Goal: Check status: Check status

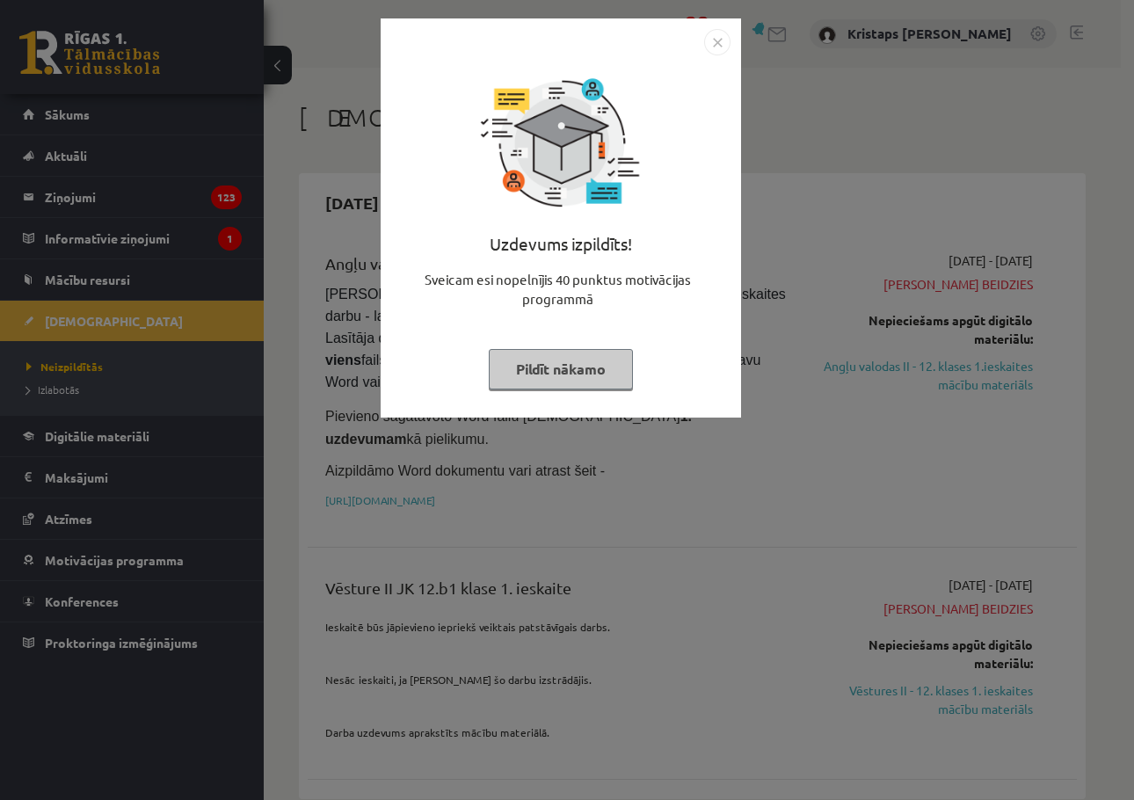
click at [724, 37] on img "Close" at bounding box center [717, 42] width 26 height 26
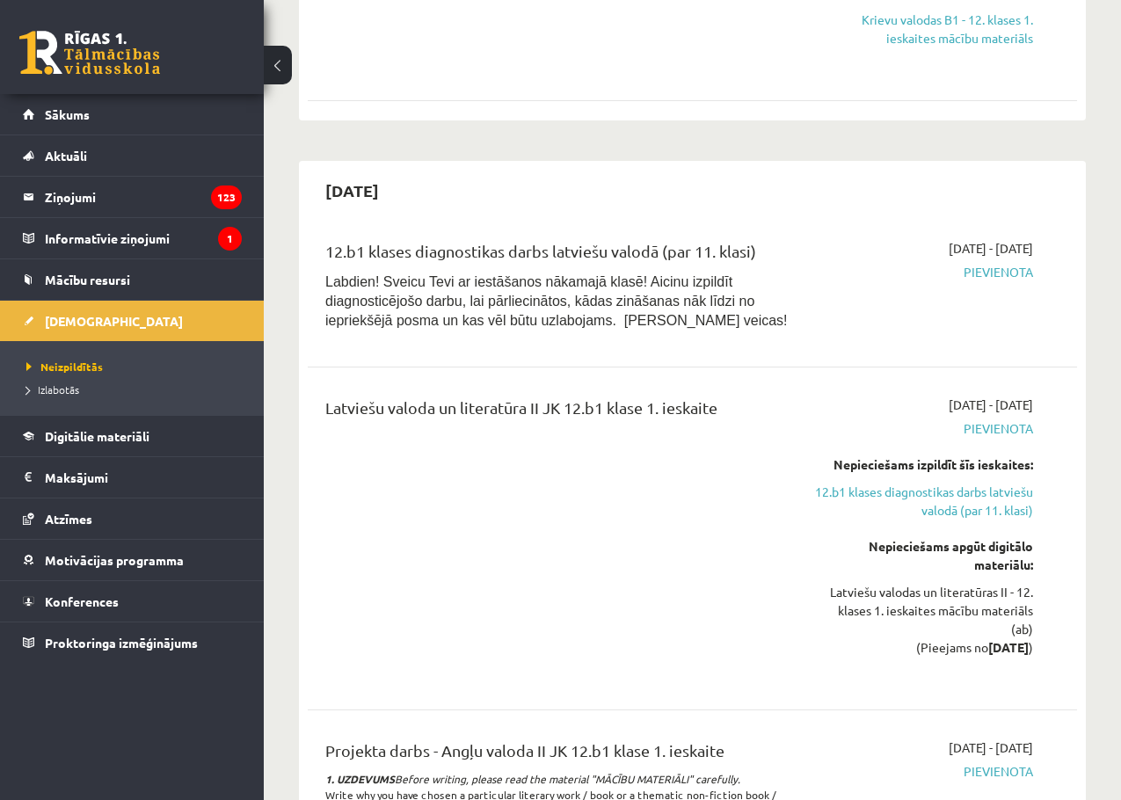
scroll to position [1231, 0]
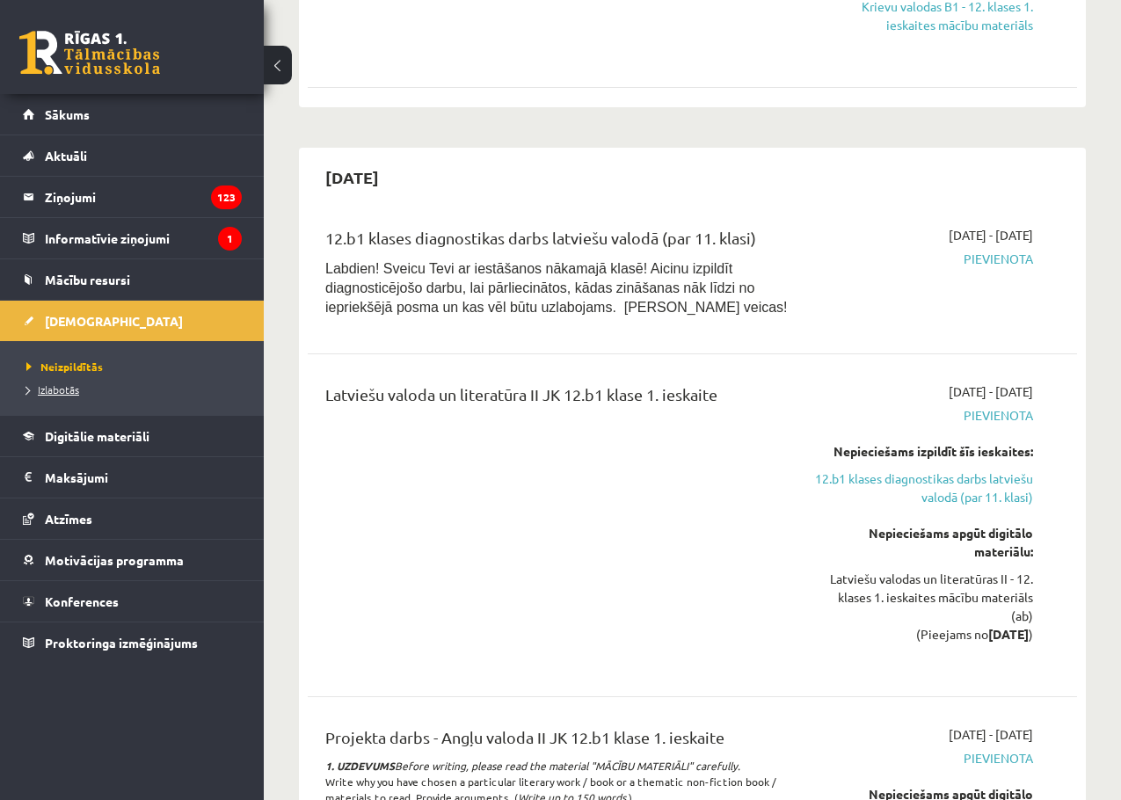
click at [63, 395] on link "Izlabotās" at bounding box center [136, 390] width 220 height 16
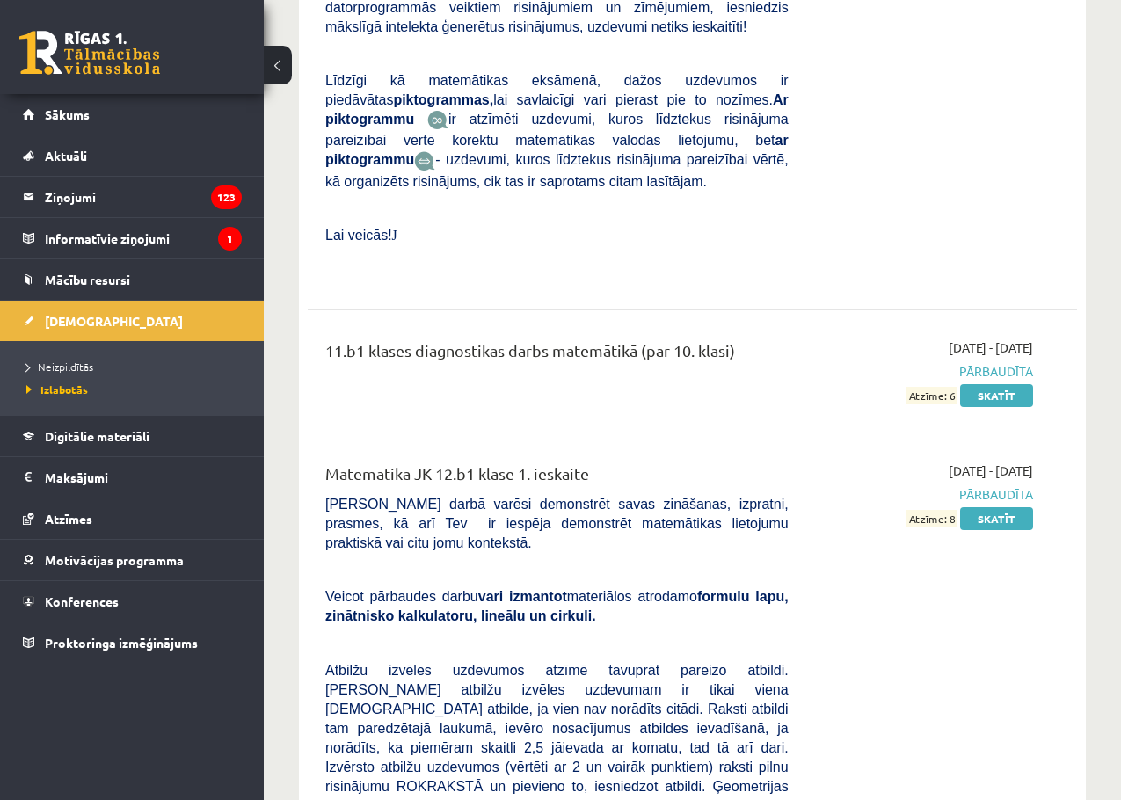
scroll to position [4390, 0]
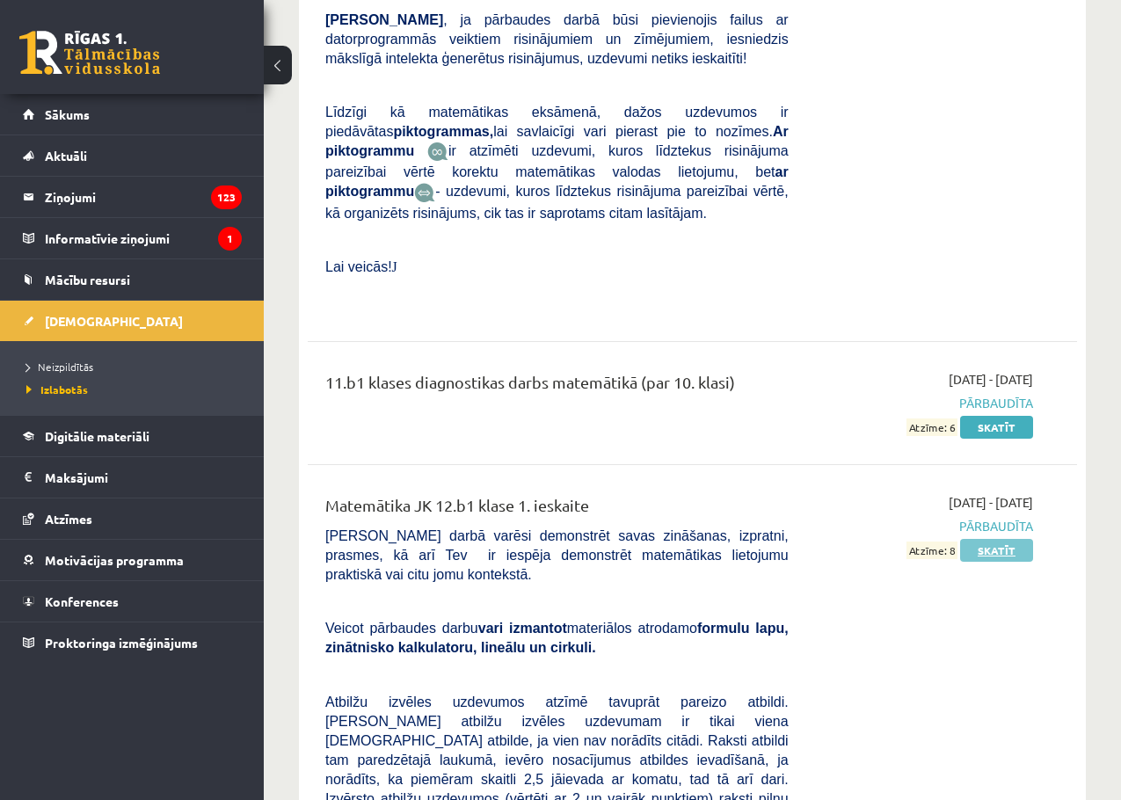
click at [985, 539] on link "Skatīt" at bounding box center [996, 550] width 73 height 23
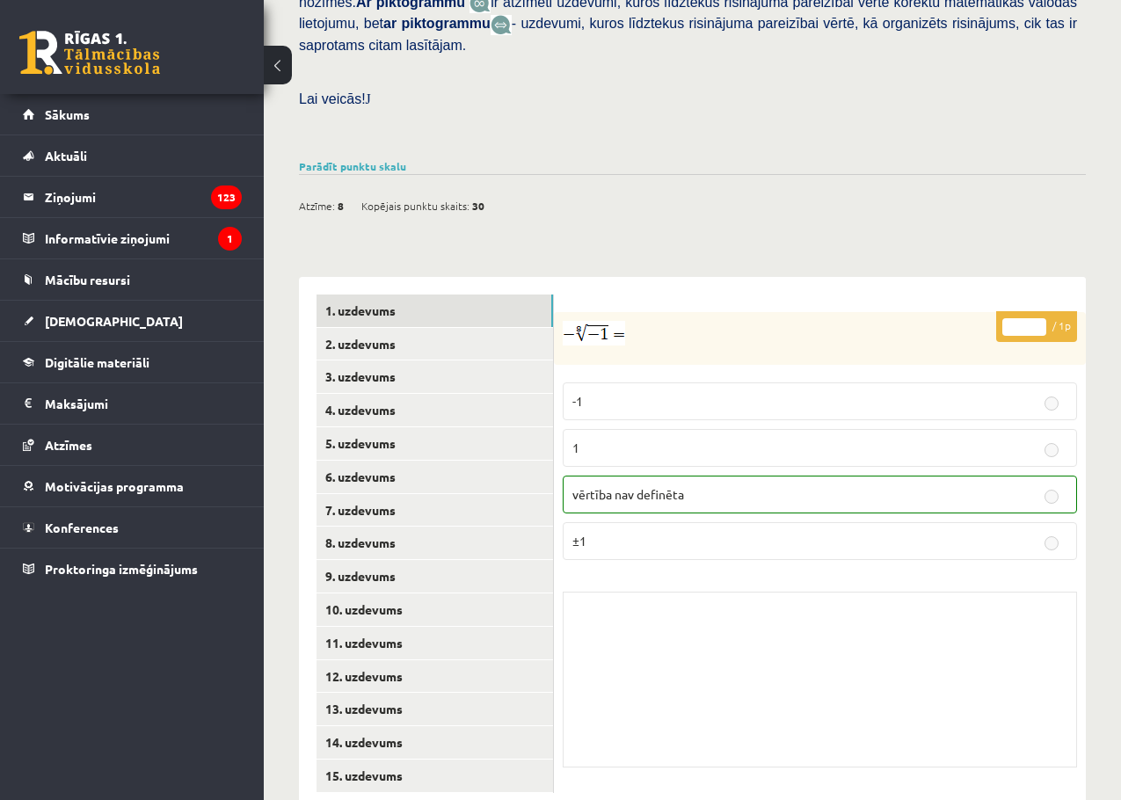
scroll to position [536, 0]
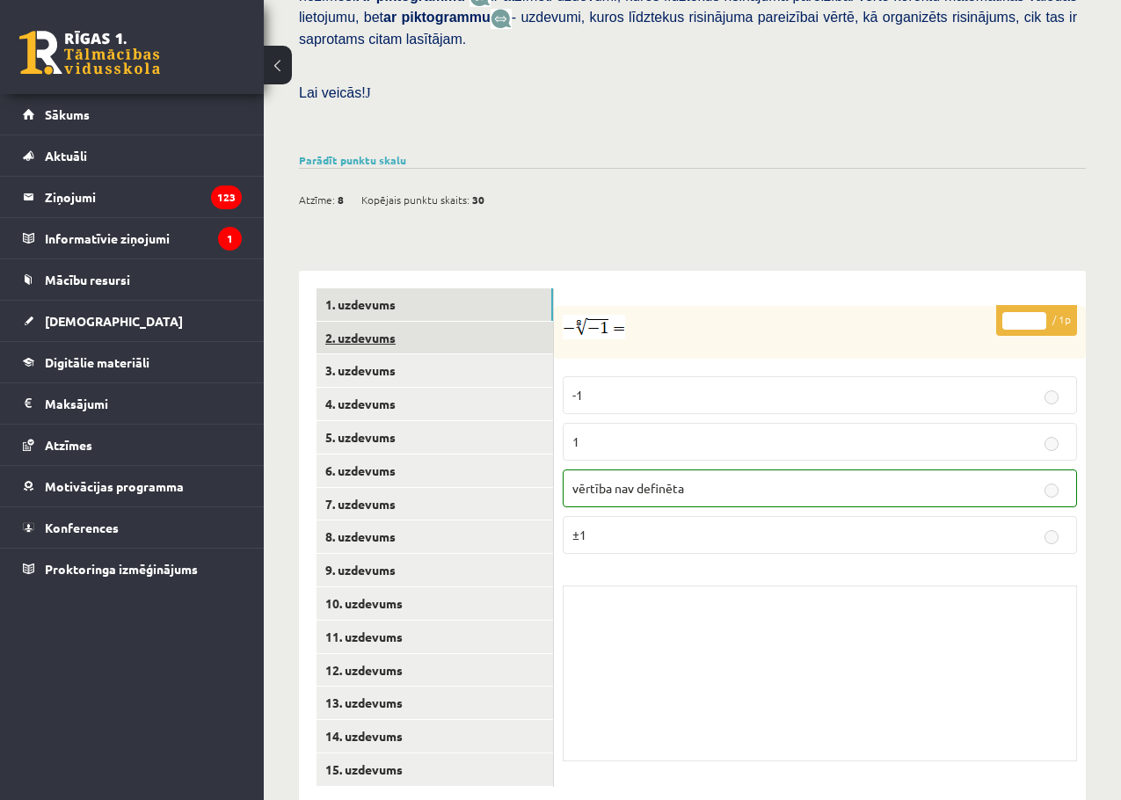
click at [446, 322] on link "2. uzdevums" at bounding box center [435, 338] width 237 height 33
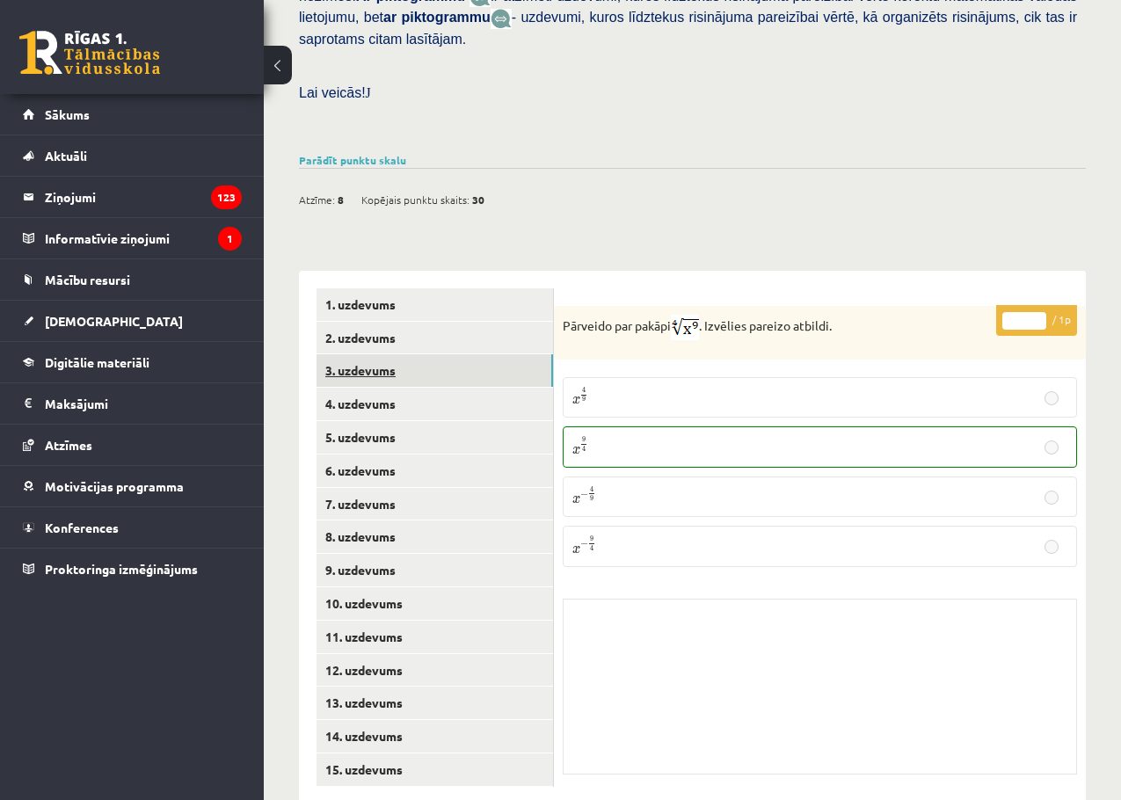
click at [446, 354] on link "3. uzdevums" at bounding box center [435, 370] width 237 height 33
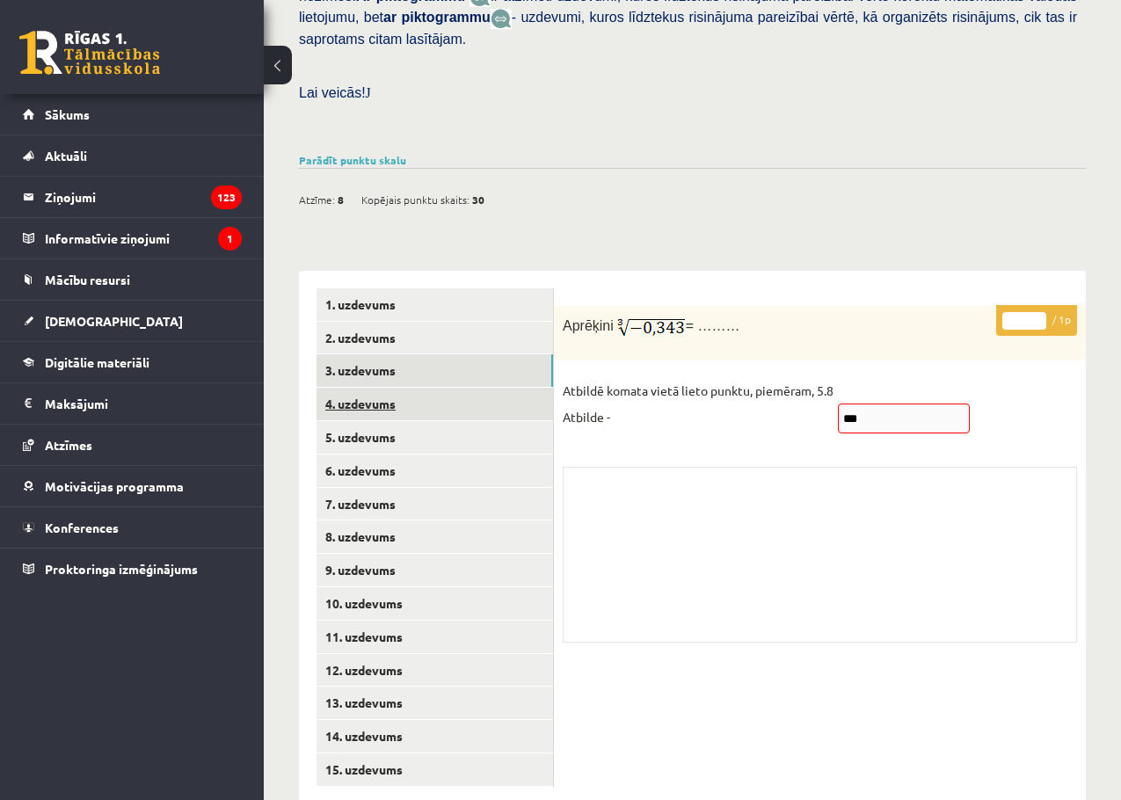
click at [481, 388] on link "4. uzdevums" at bounding box center [435, 404] width 237 height 33
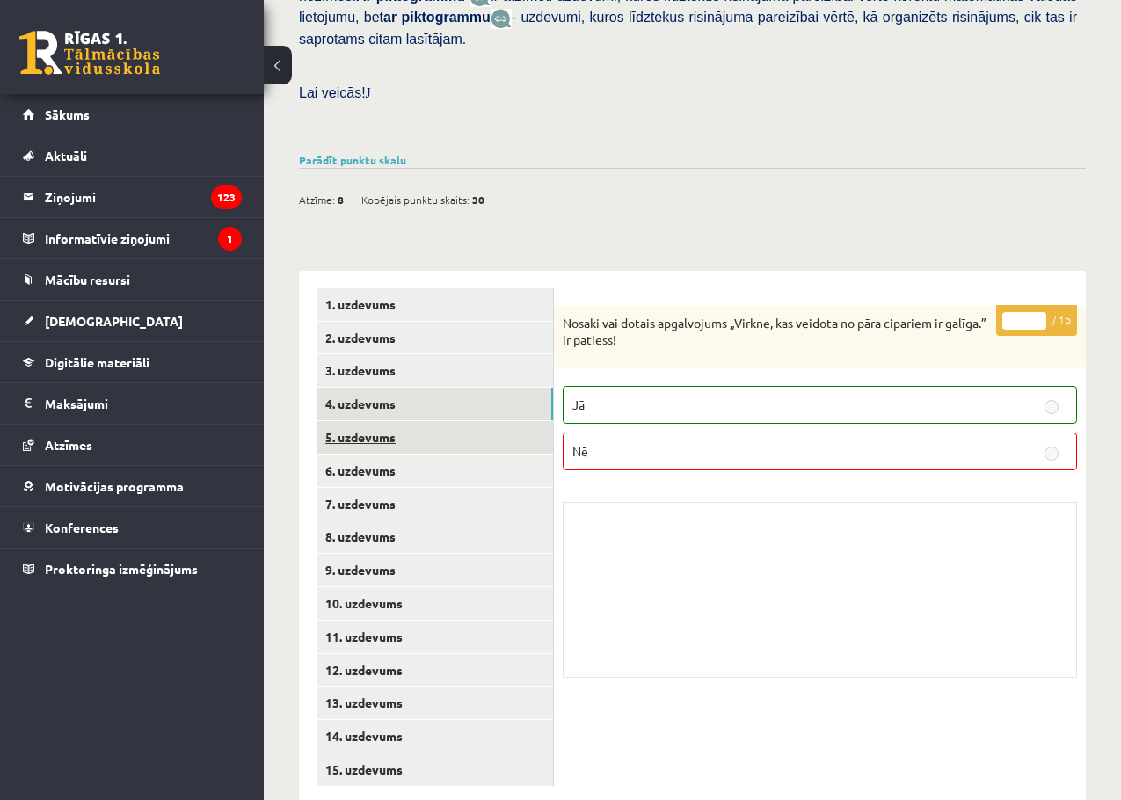
click at [471, 421] on link "5. uzdevums" at bounding box center [435, 437] width 237 height 33
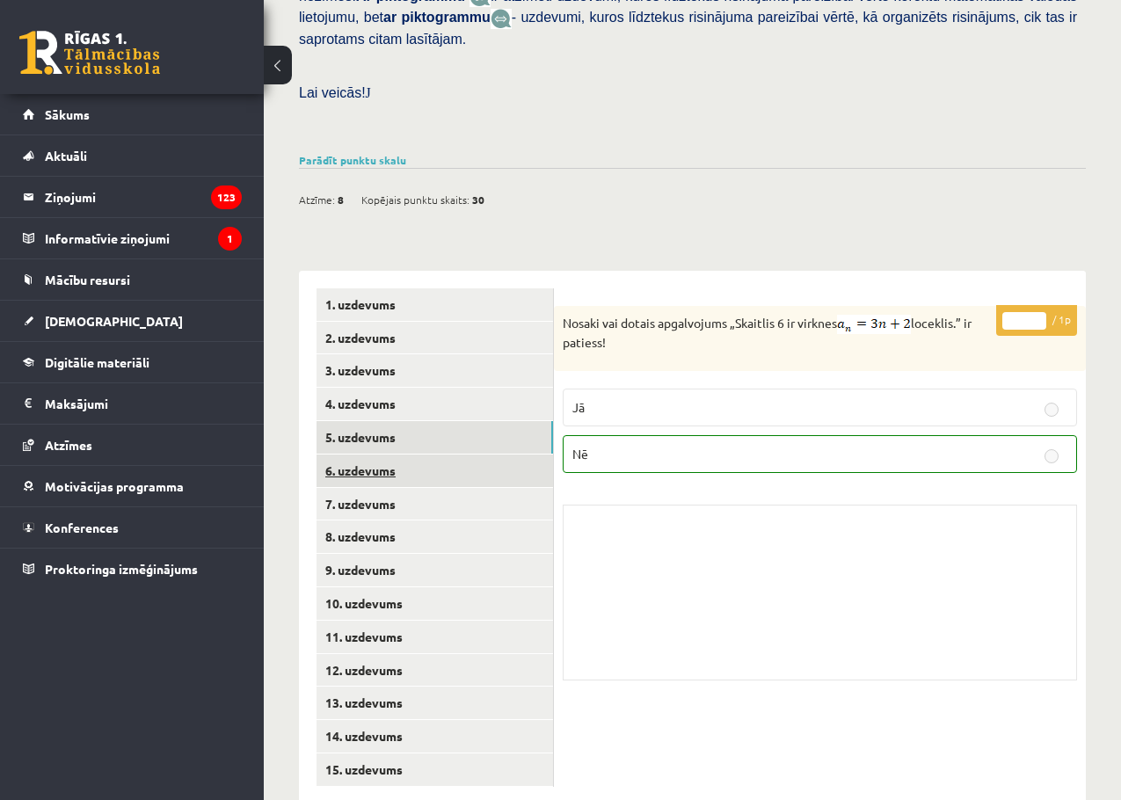
click at [466, 455] on link "6. uzdevums" at bounding box center [435, 471] width 237 height 33
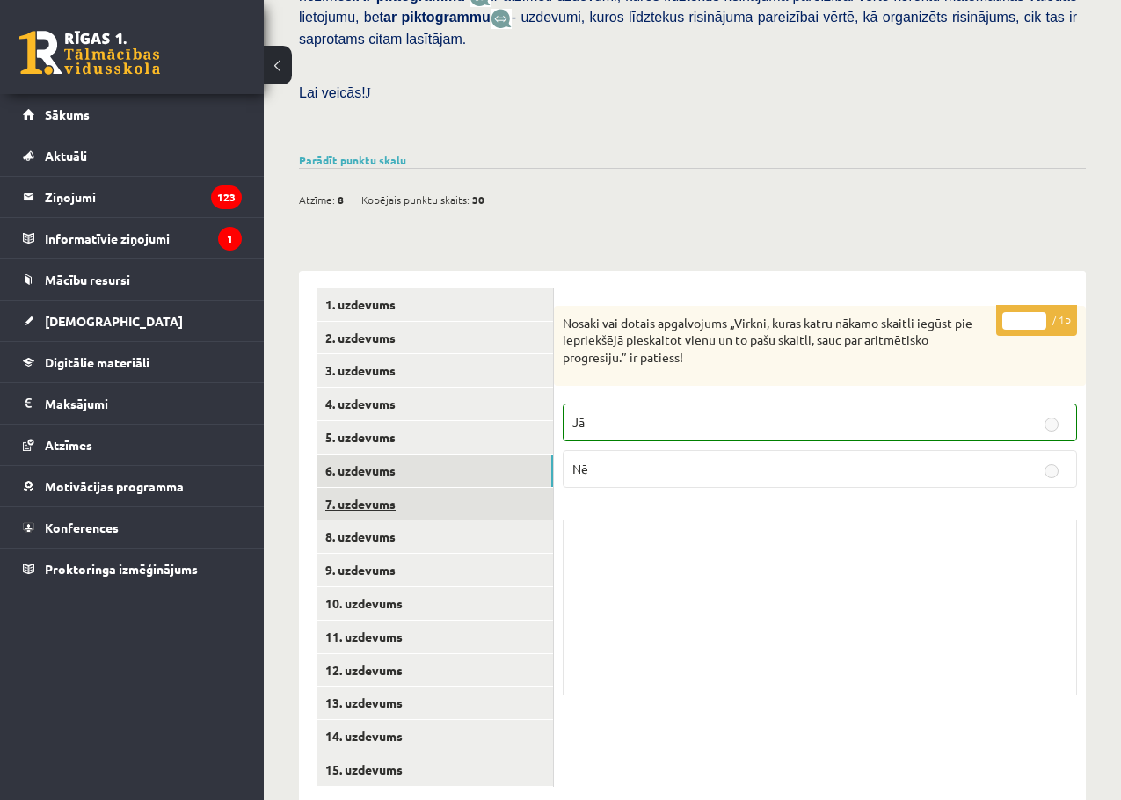
click at [461, 488] on link "7. uzdevums" at bounding box center [435, 504] width 237 height 33
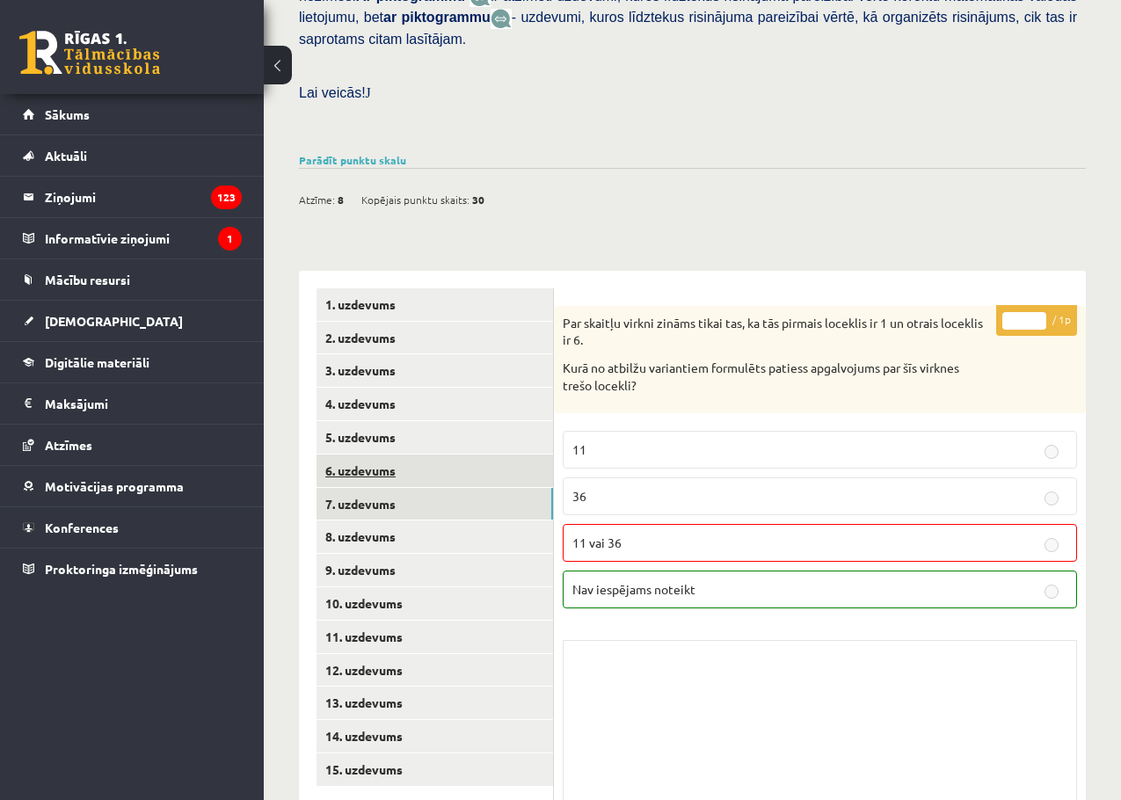
scroll to position [573, 0]
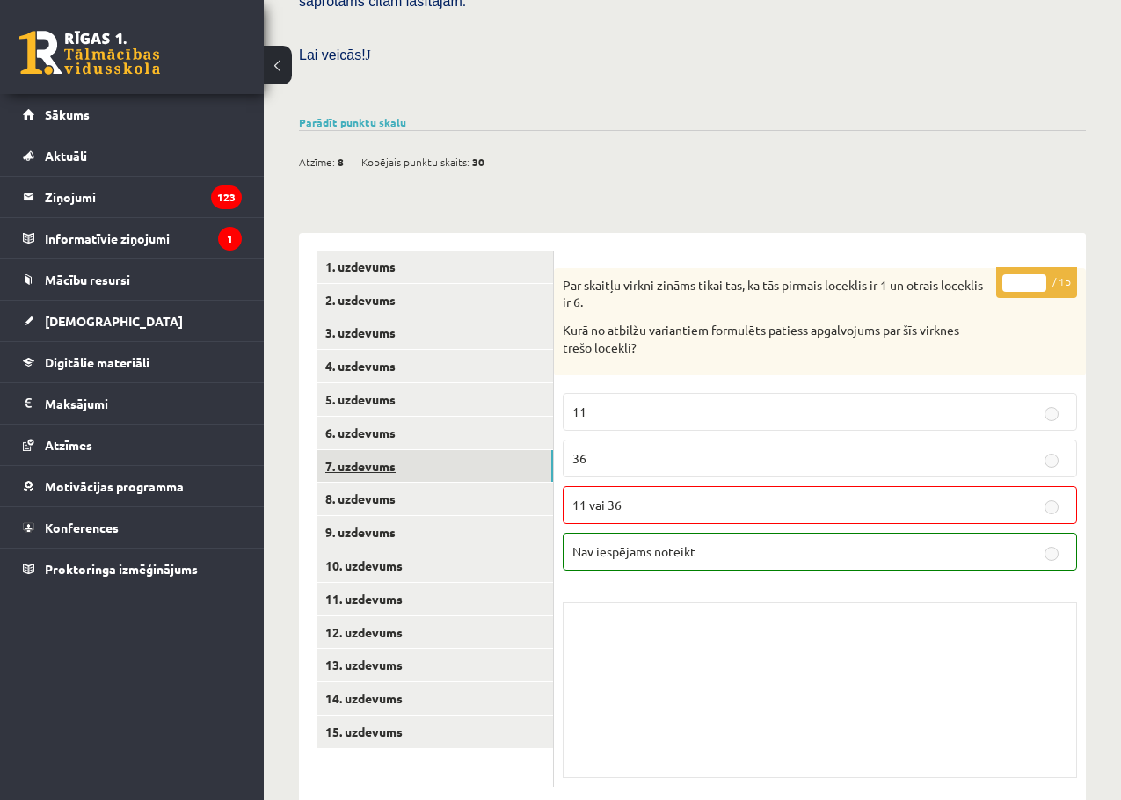
click at [461, 450] on link "7. uzdevums" at bounding box center [435, 466] width 237 height 33
click at [453, 483] on link "8. uzdevums" at bounding box center [435, 499] width 237 height 33
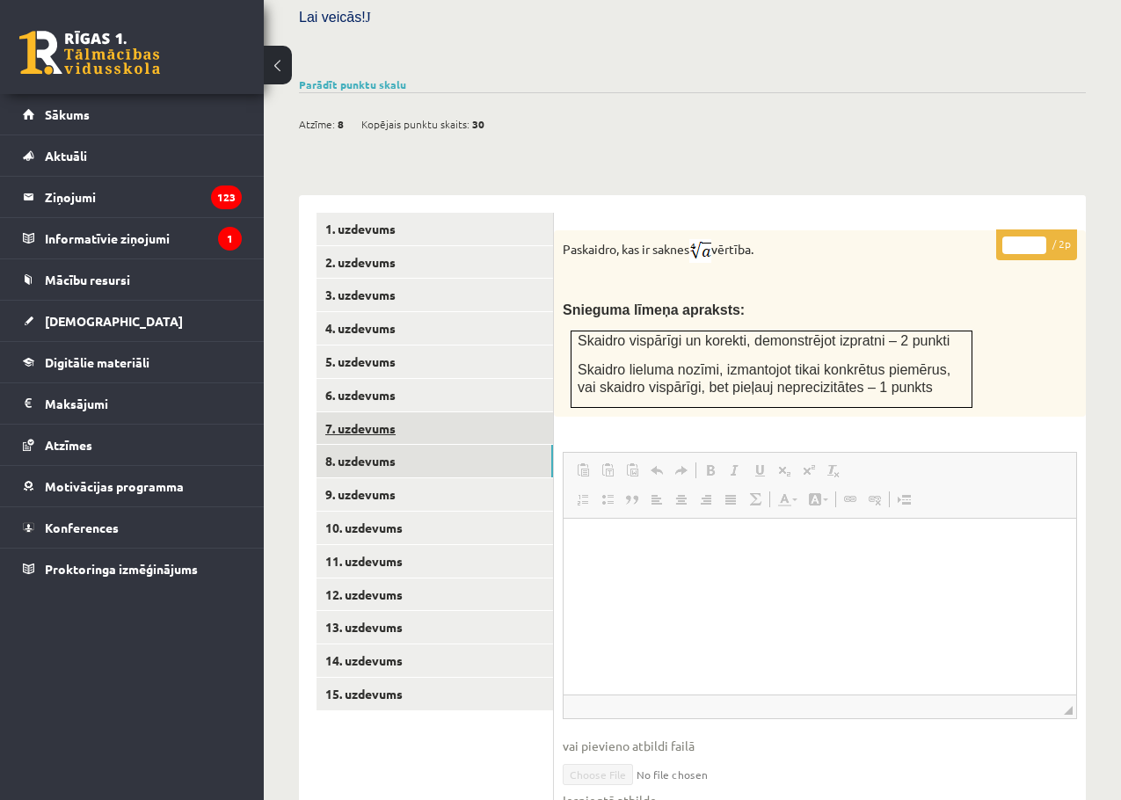
scroll to position [600, 0]
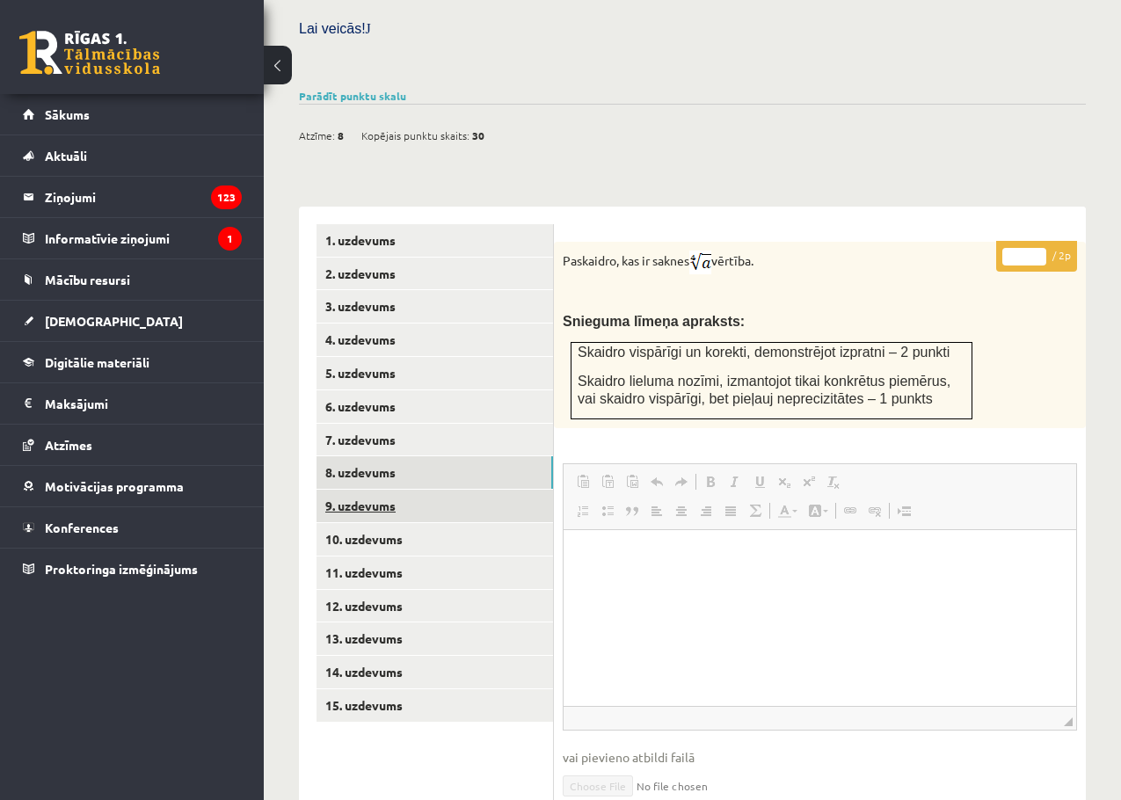
click at [361, 490] on link "9. uzdevums" at bounding box center [435, 506] width 237 height 33
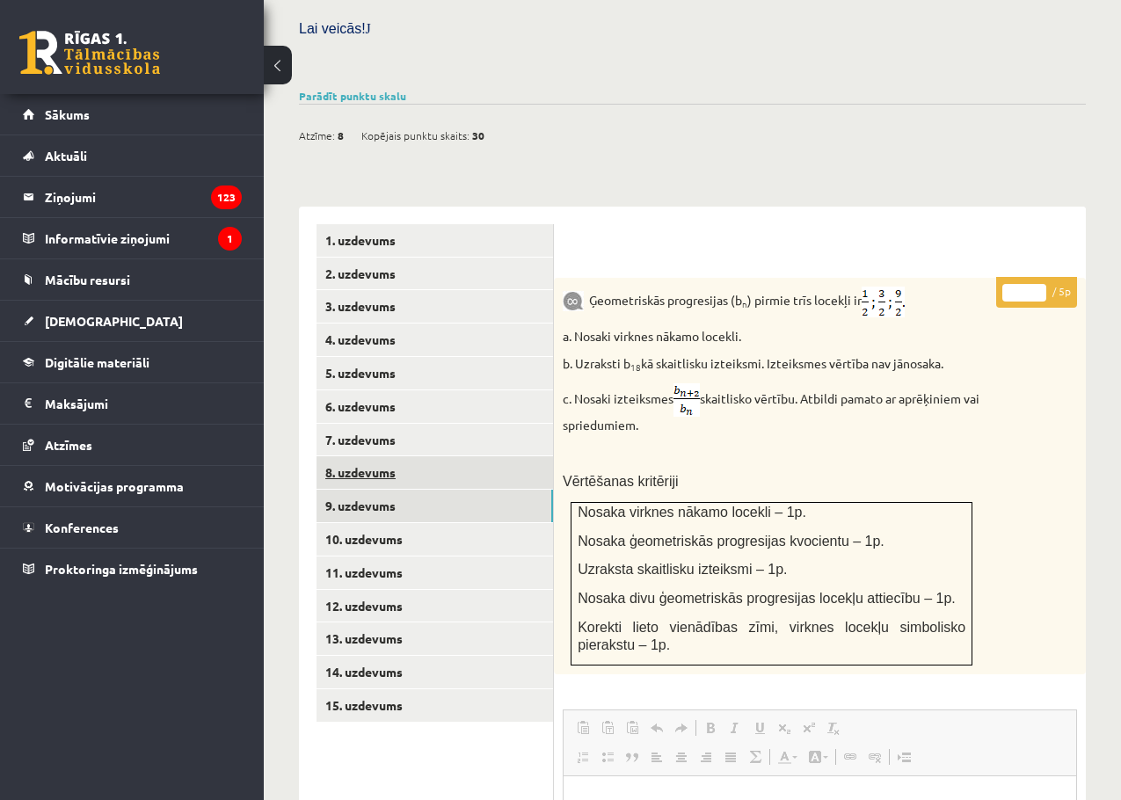
scroll to position [0, 0]
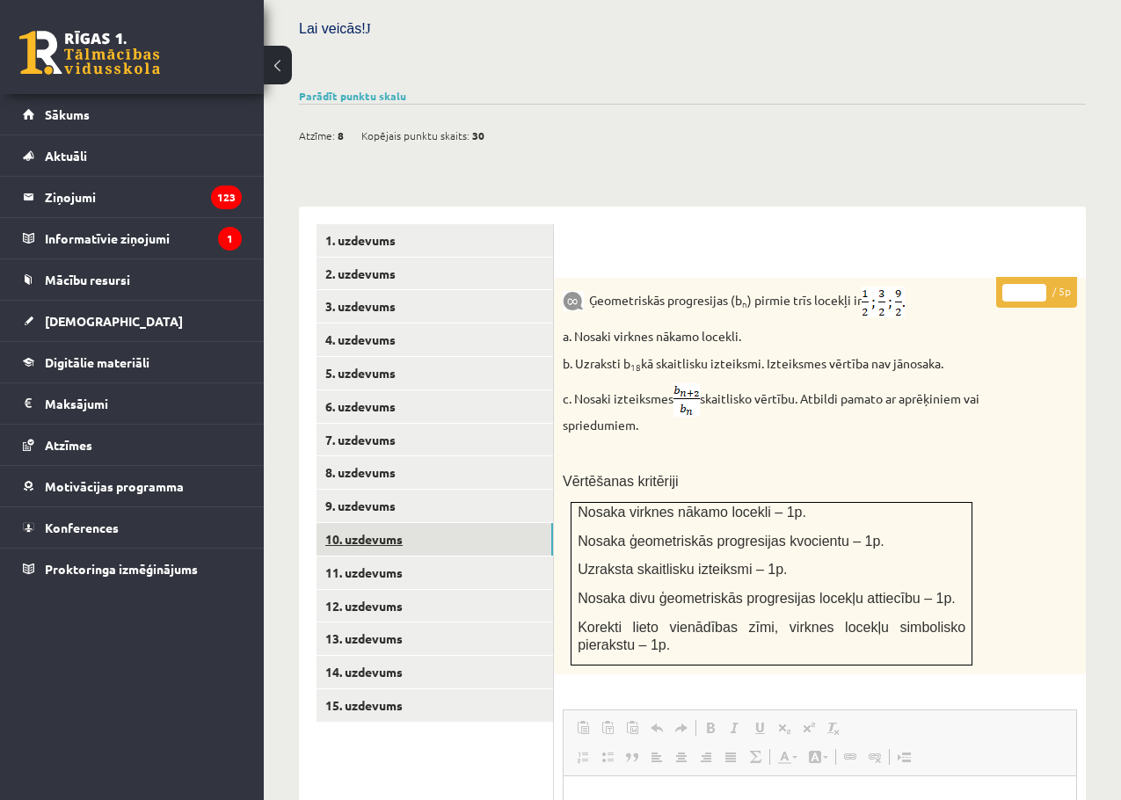
click at [366, 523] on link "10. uzdevums" at bounding box center [435, 539] width 237 height 33
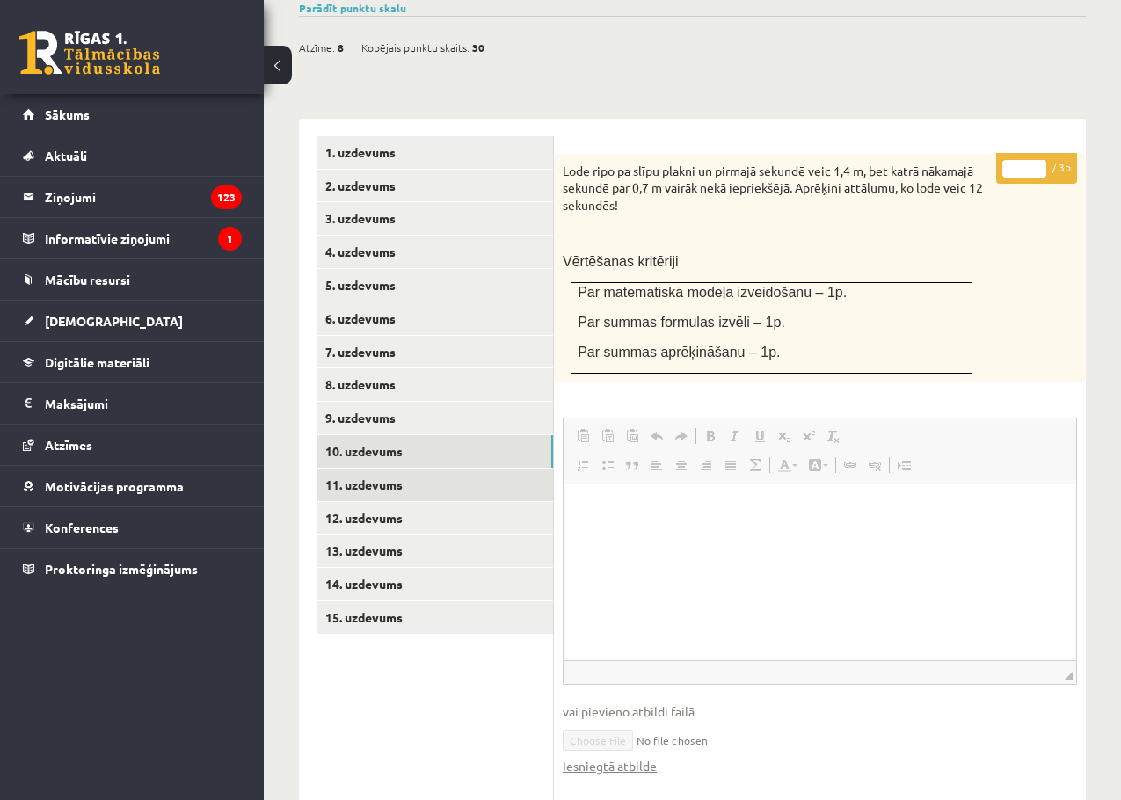
click at [357, 469] on link "11. uzdevums" at bounding box center [435, 485] width 237 height 33
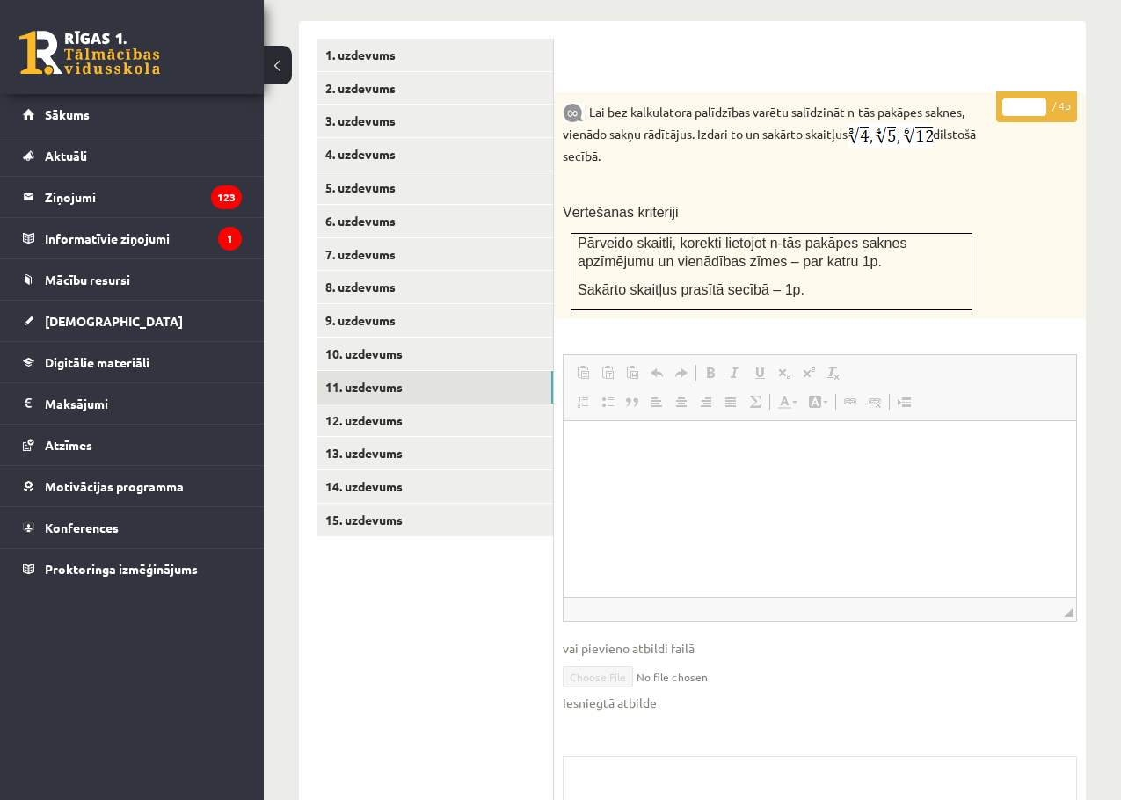
scroll to position [939, 0]
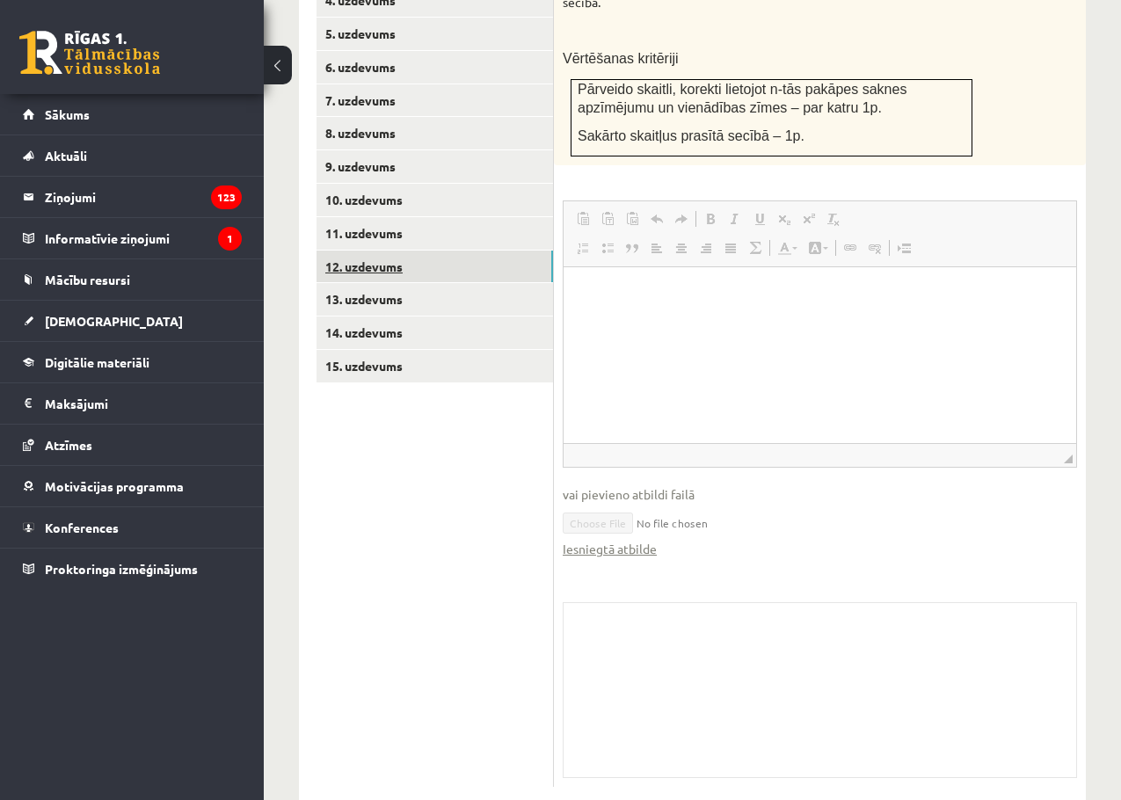
click at [368, 251] on link "12. uzdevums" at bounding box center [435, 267] width 237 height 33
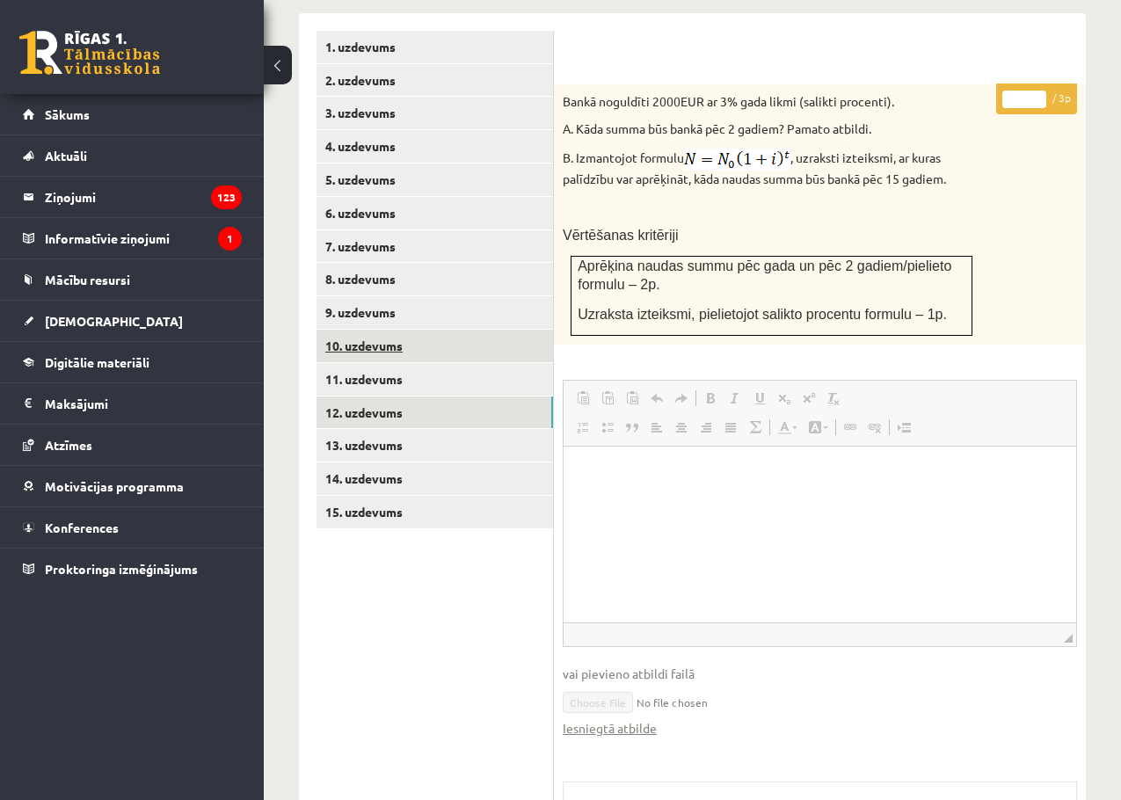
scroll to position [0, 0]
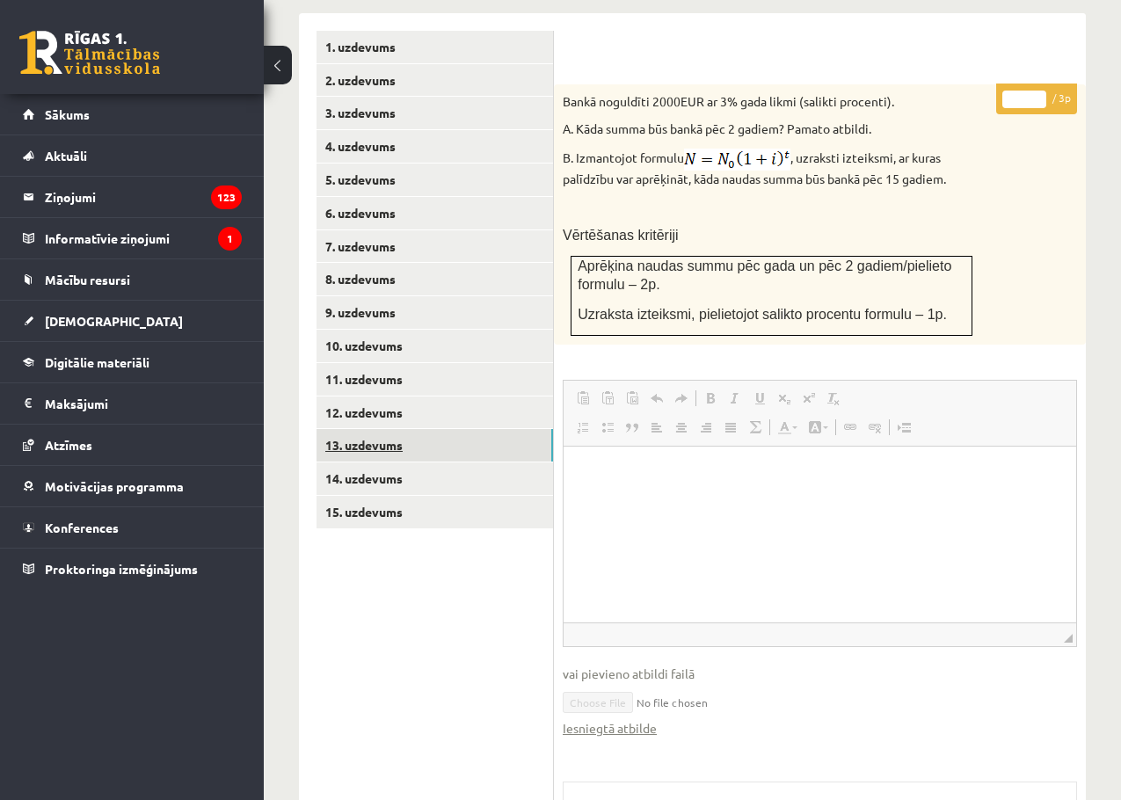
click at [389, 429] on link "13. uzdevums" at bounding box center [435, 445] width 237 height 33
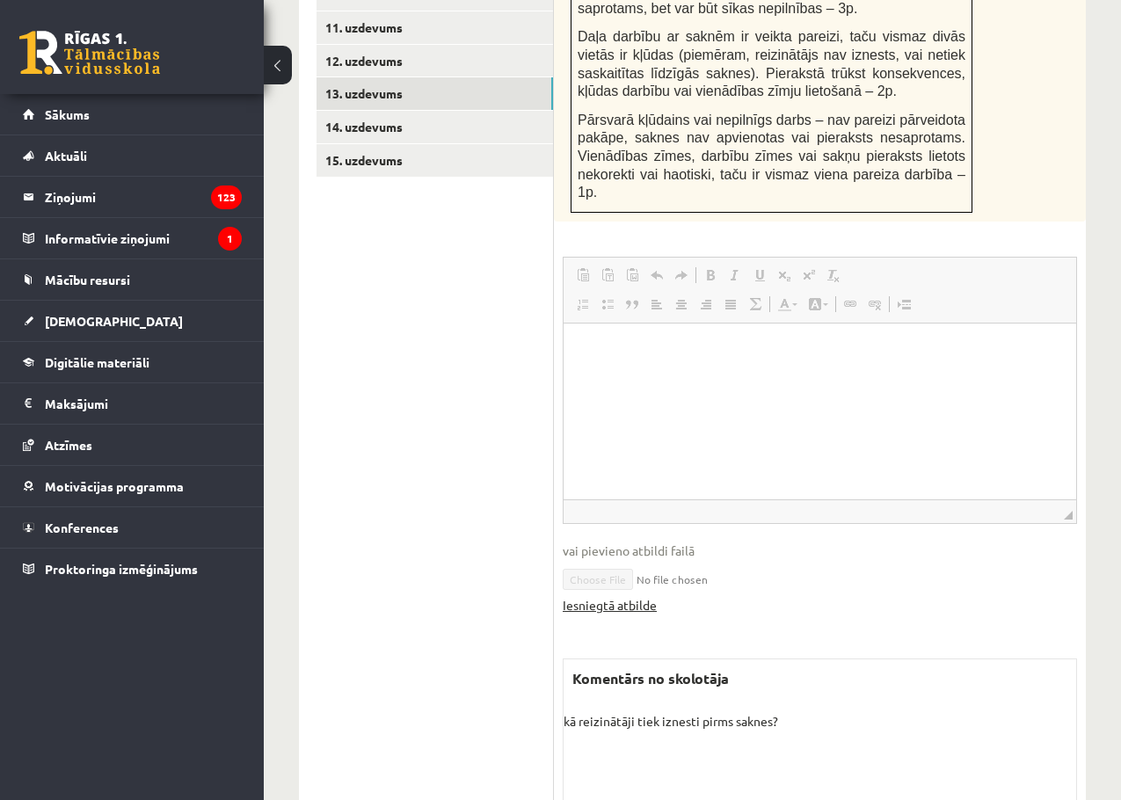
click at [633, 596] on link "Iesniegtā atbilde" at bounding box center [610, 605] width 94 height 18
click at [396, 111] on link "14. uzdevums" at bounding box center [435, 127] width 237 height 33
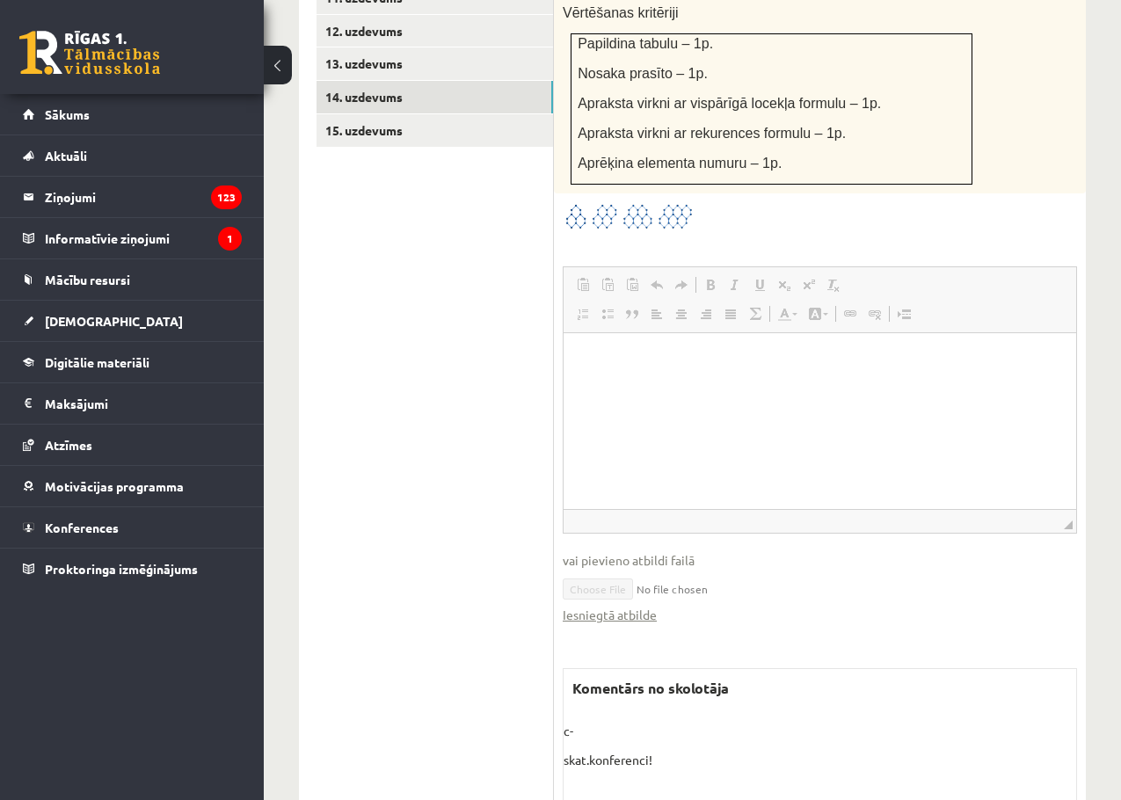
scroll to position [1206, 0]
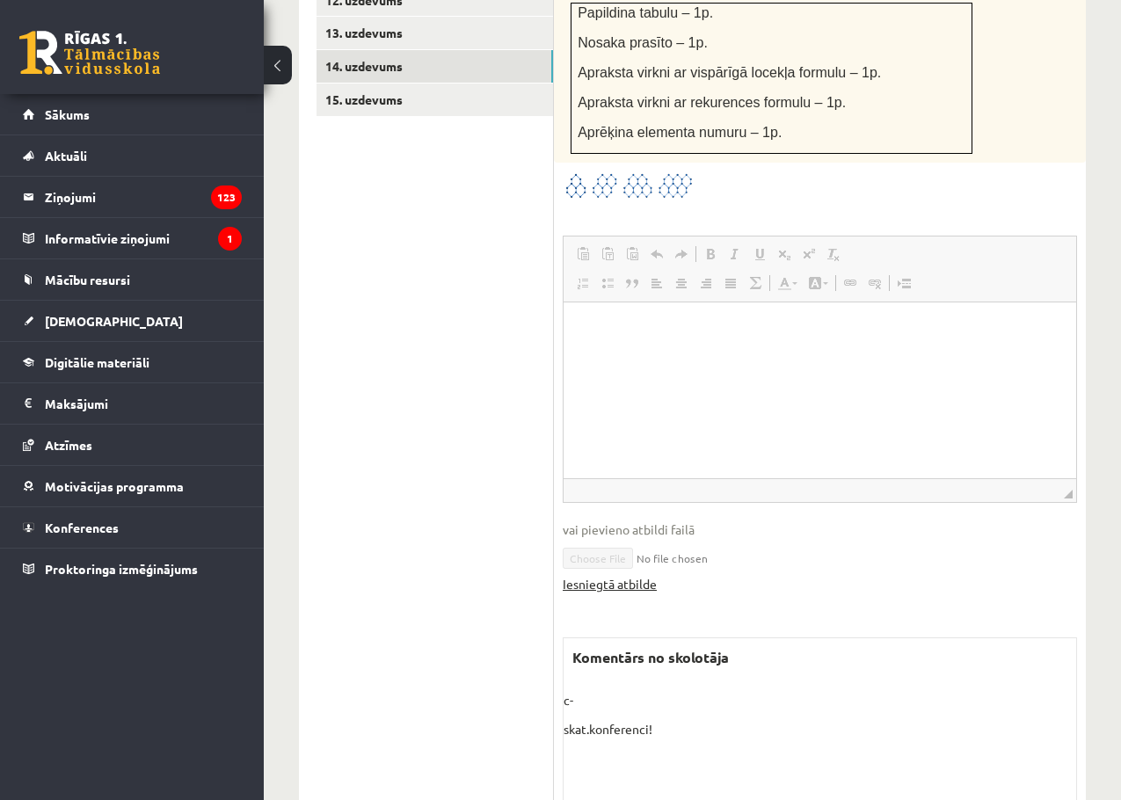
click at [622, 575] on link "Iesniegtā atbilde" at bounding box center [610, 584] width 94 height 18
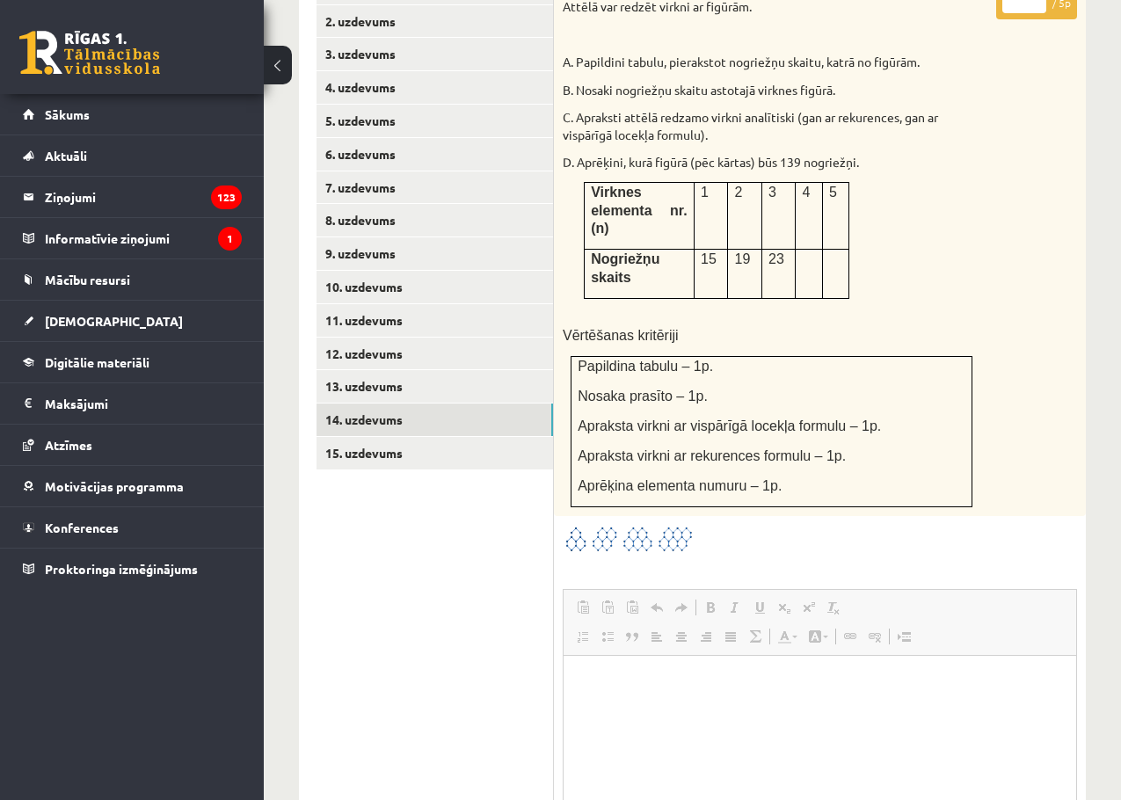
scroll to position [854, 0]
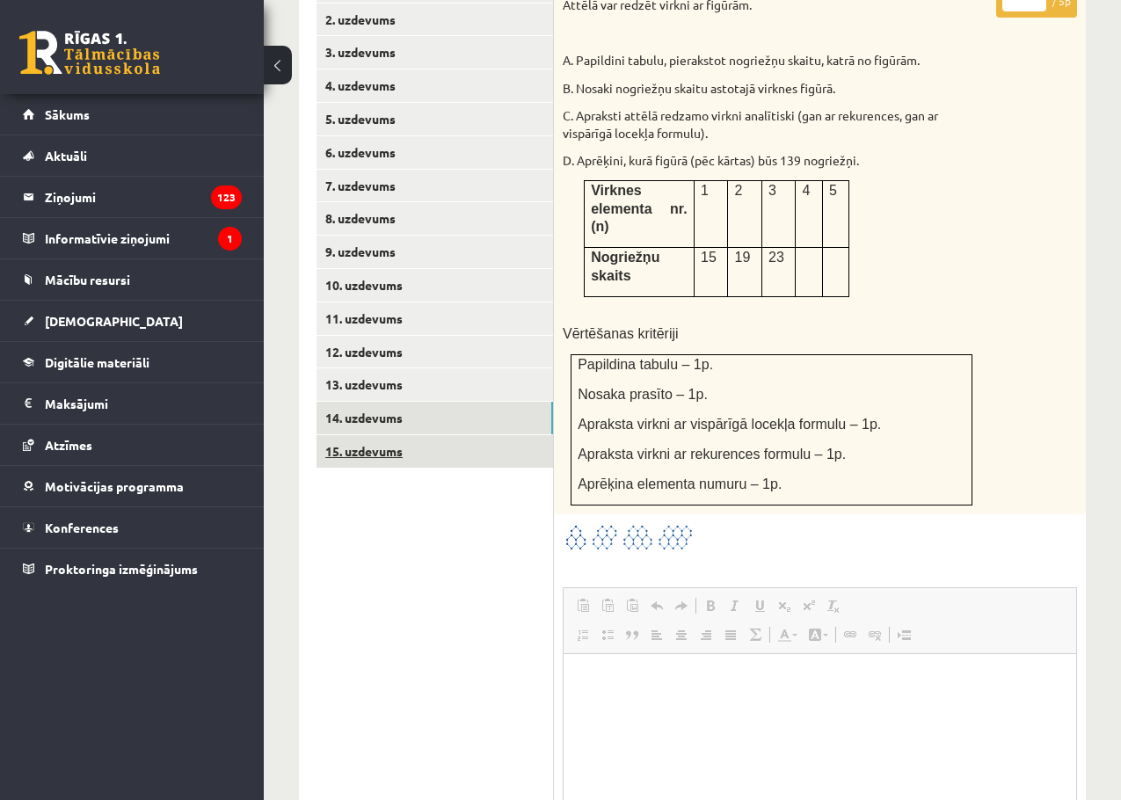
click at [379, 435] on link "15. uzdevums" at bounding box center [435, 451] width 237 height 33
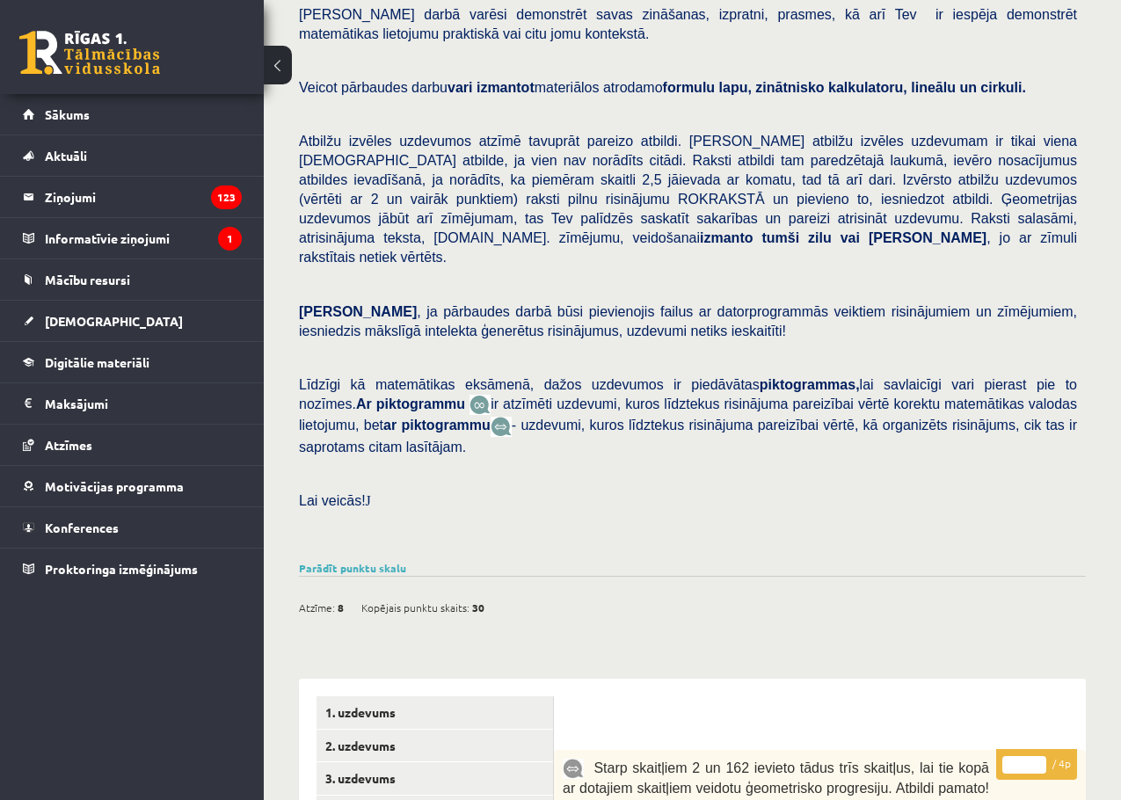
scroll to position [176, 0]
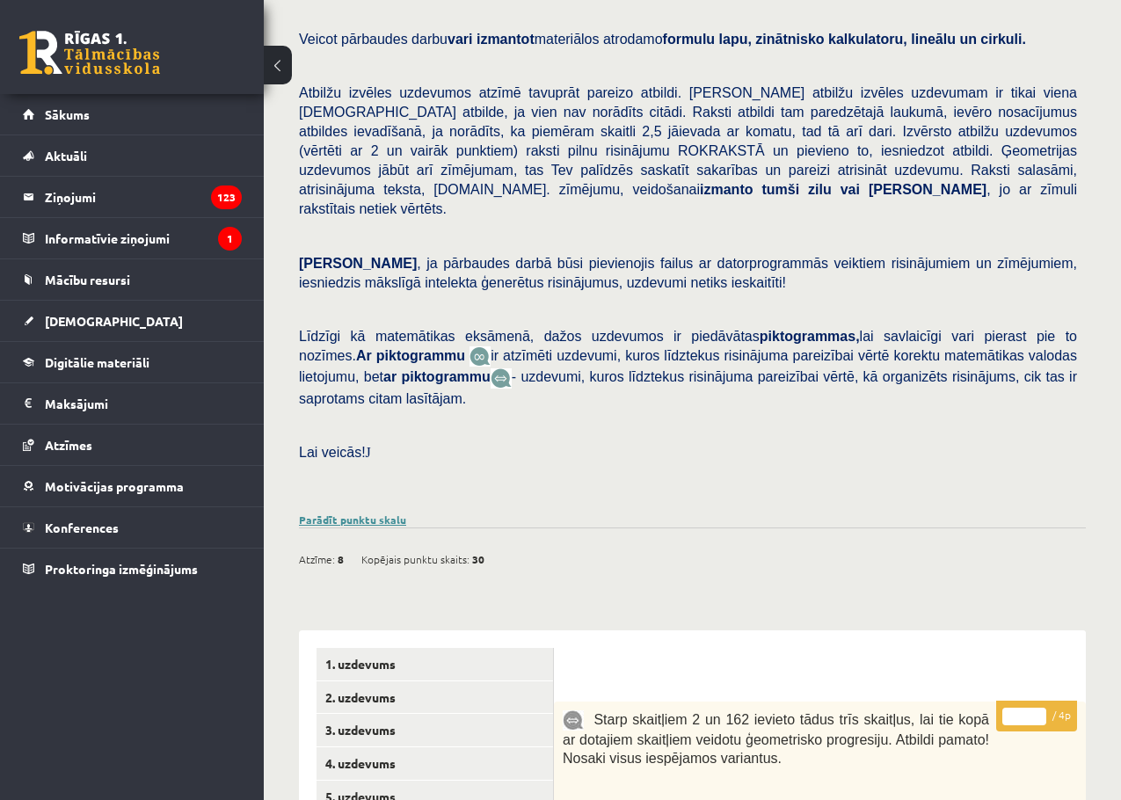
click at [378, 513] on link "Parādīt punktu skalu" at bounding box center [352, 520] width 107 height 14
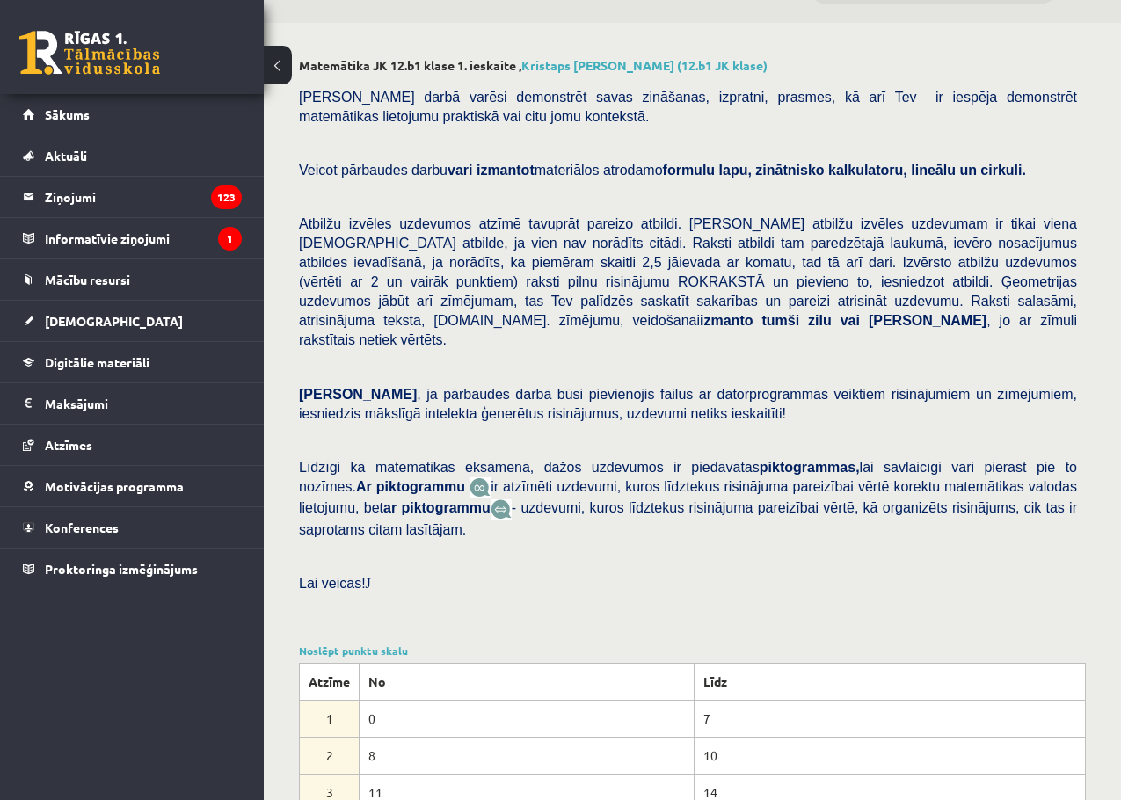
scroll to position [0, 0]
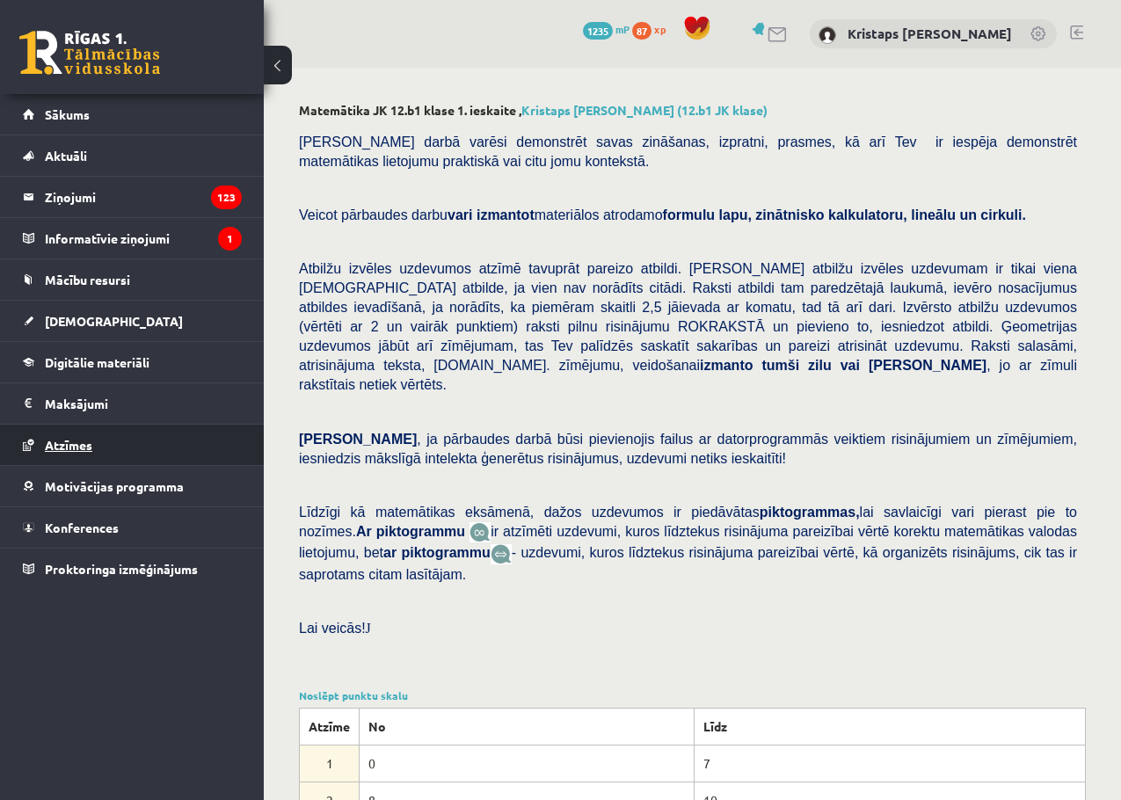
click at [80, 445] on span "Atzīmes" at bounding box center [68, 445] width 47 height 16
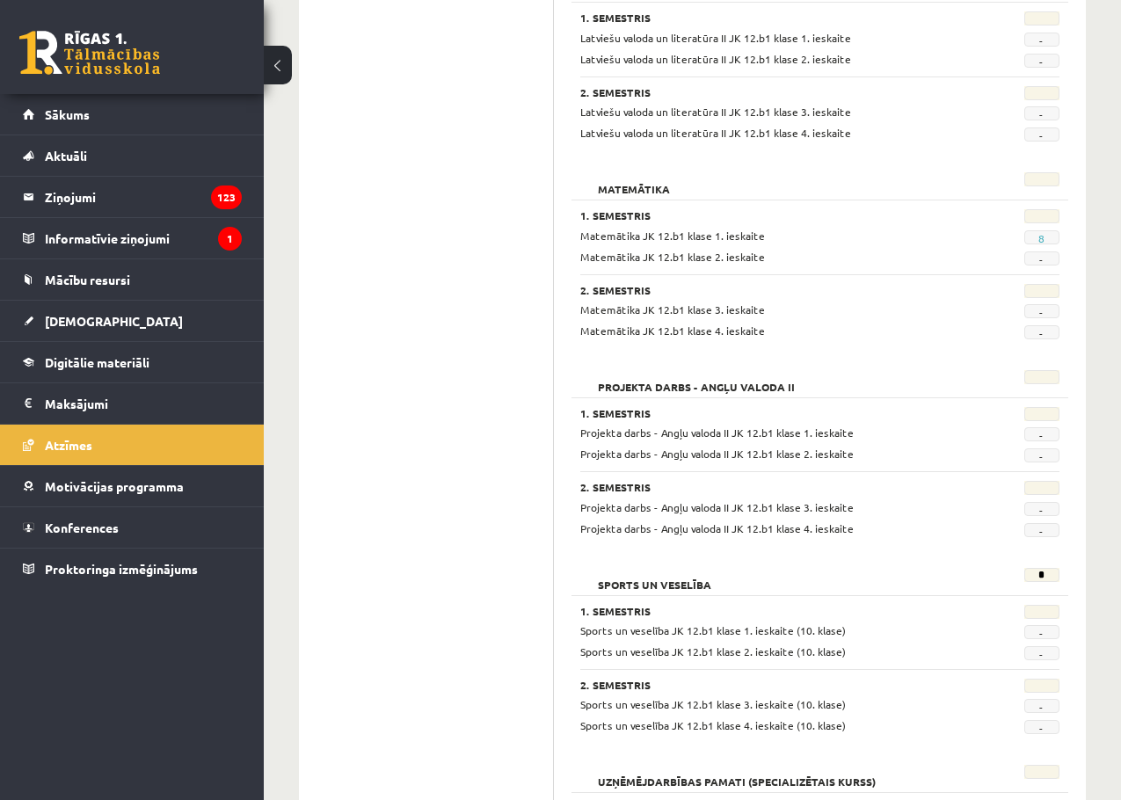
scroll to position [873, 0]
